Goal: Navigation & Orientation: Find specific page/section

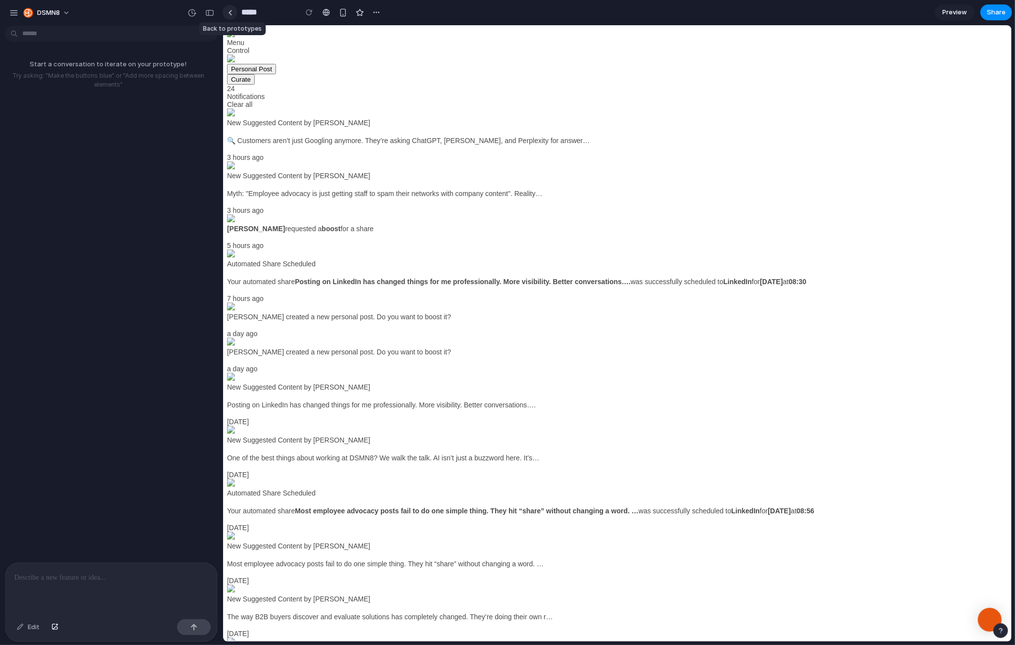
click at [229, 13] on div at bounding box center [230, 12] width 4 height 5
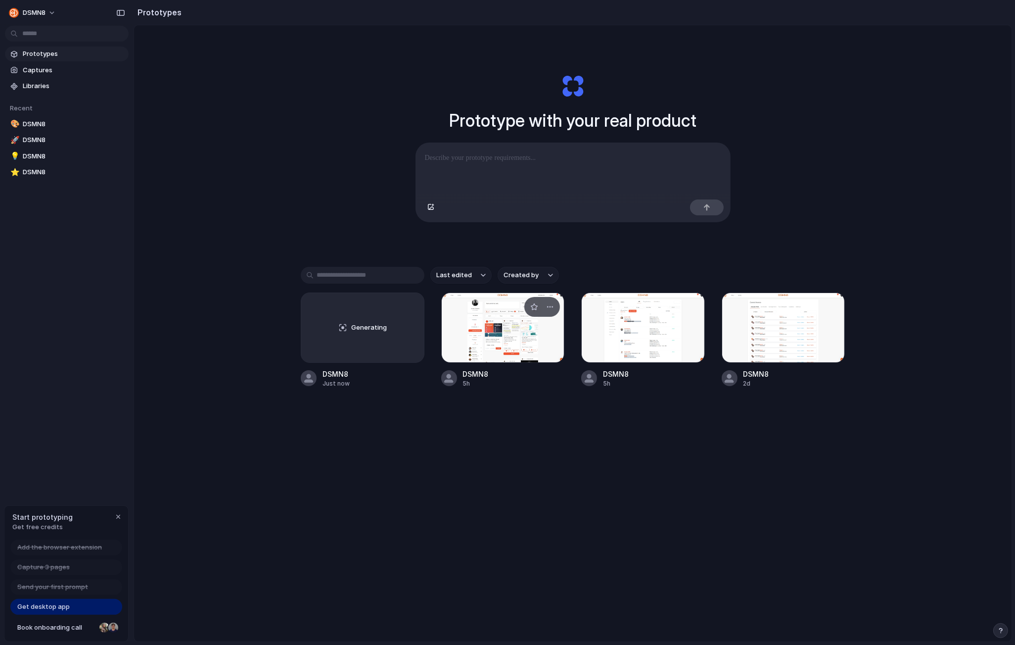
click at [498, 328] on div at bounding box center [503, 327] width 124 height 70
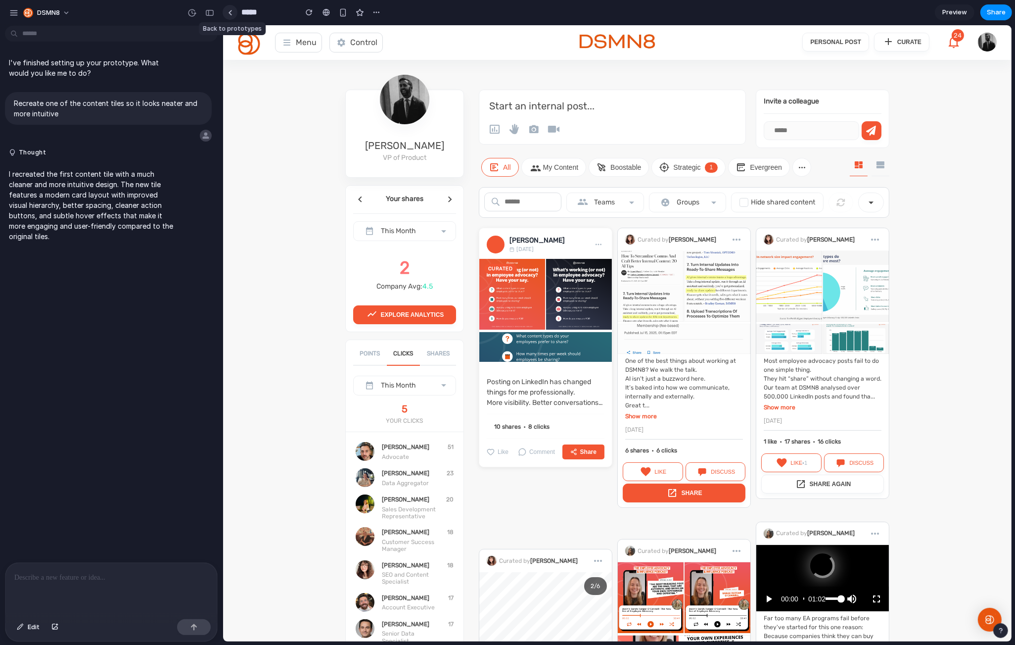
click at [231, 15] on link at bounding box center [230, 12] width 15 height 15
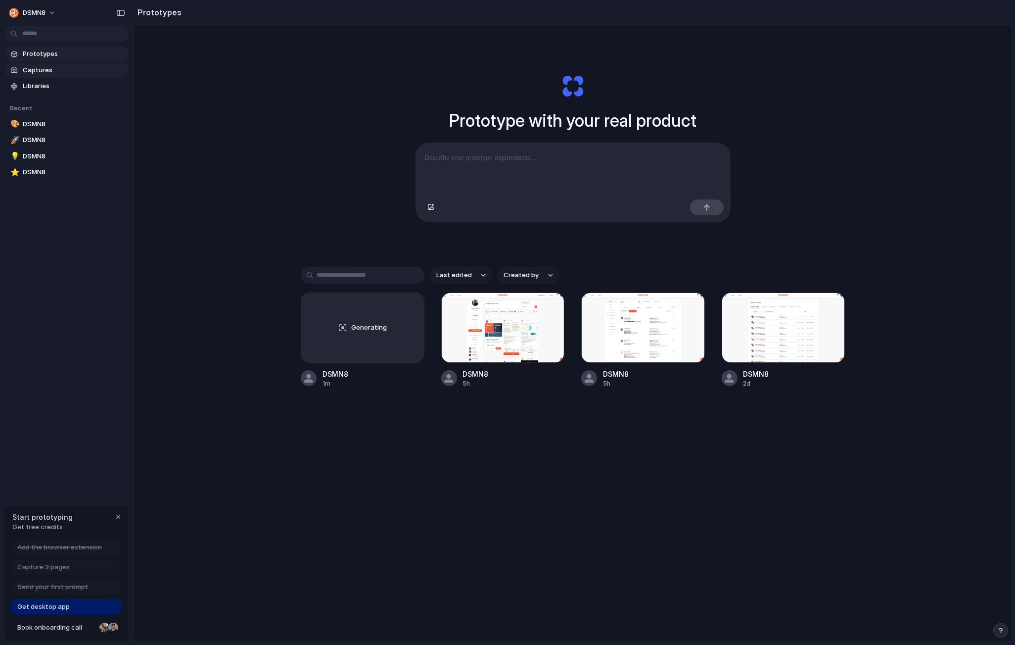
click at [60, 72] on span "Captures" at bounding box center [74, 70] width 102 height 10
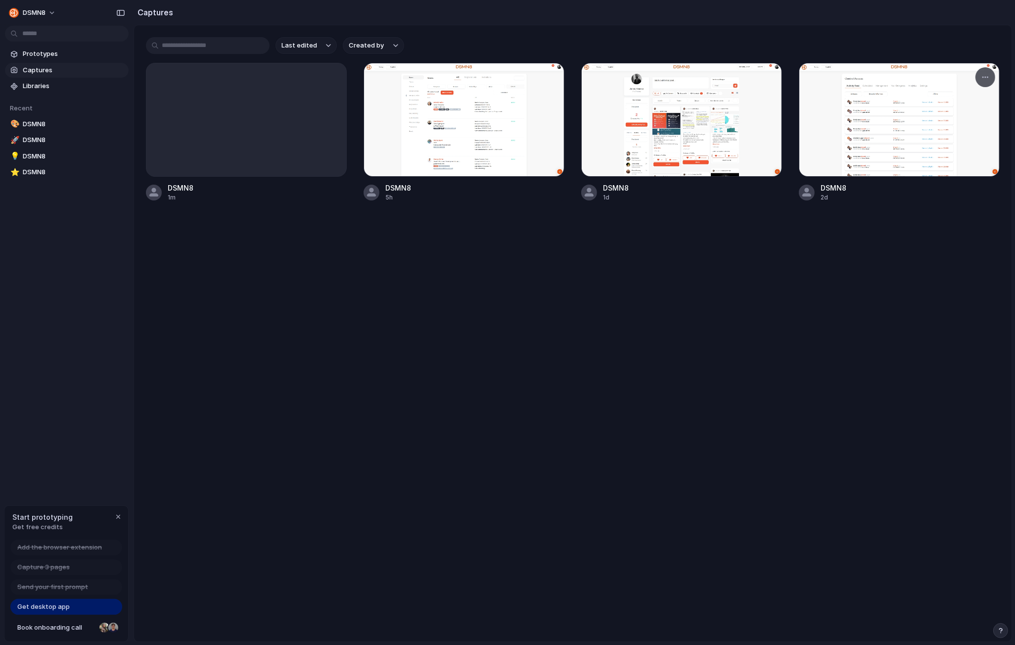
click at [854, 137] on div at bounding box center [899, 120] width 201 height 114
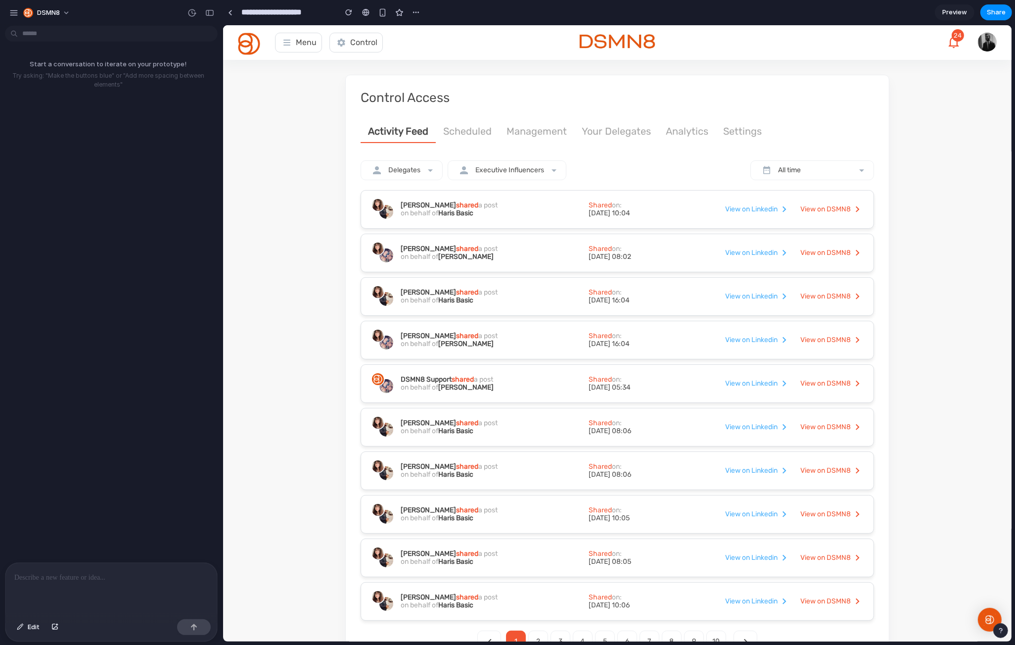
click at [54, 584] on div at bounding box center [111, 588] width 212 height 52
